Goal: Information Seeking & Learning: Learn about a topic

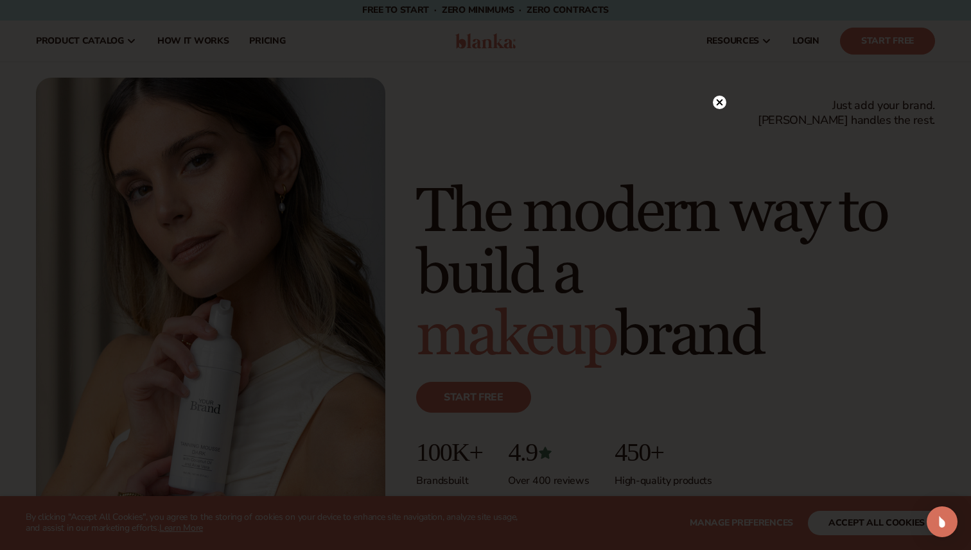
click at [265, 46] on div at bounding box center [485, 275] width 971 height 550
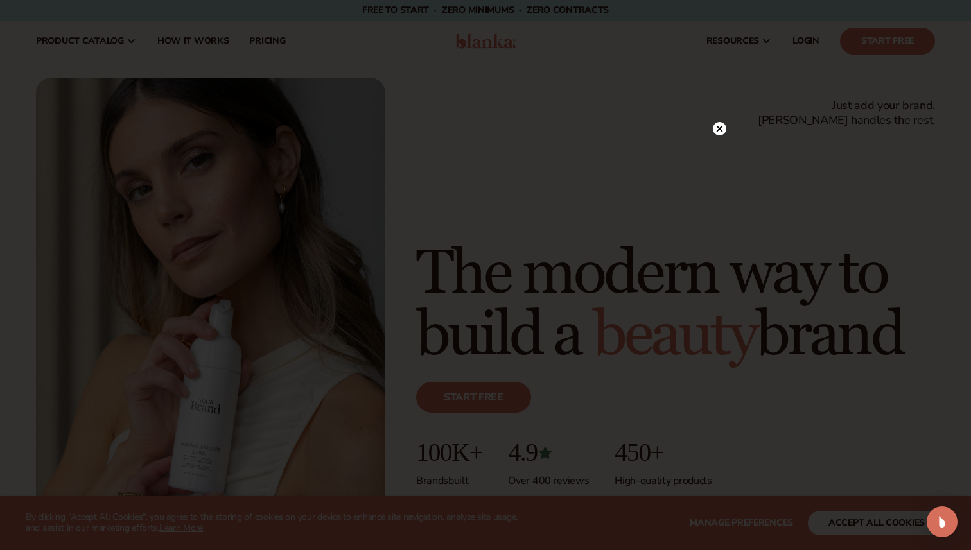
click at [719, 130] on icon at bounding box center [719, 128] width 13 height 13
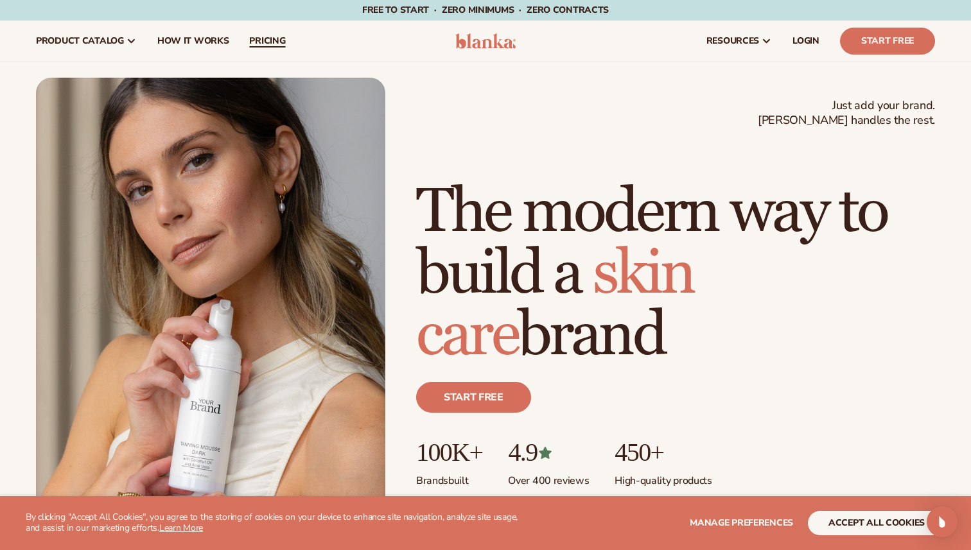
click at [272, 39] on span "pricing" at bounding box center [267, 41] width 36 height 10
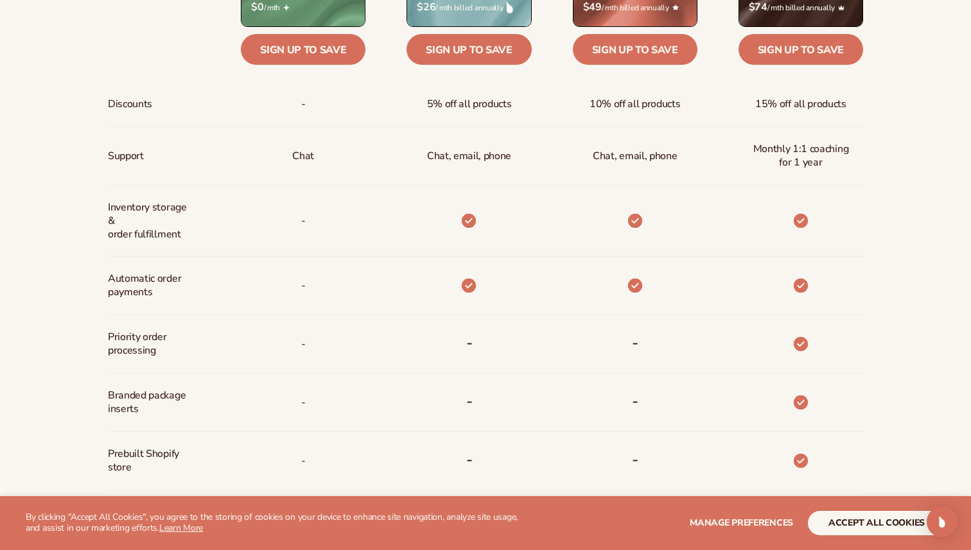
scroll to position [642, 0]
